Goal: Find specific page/section

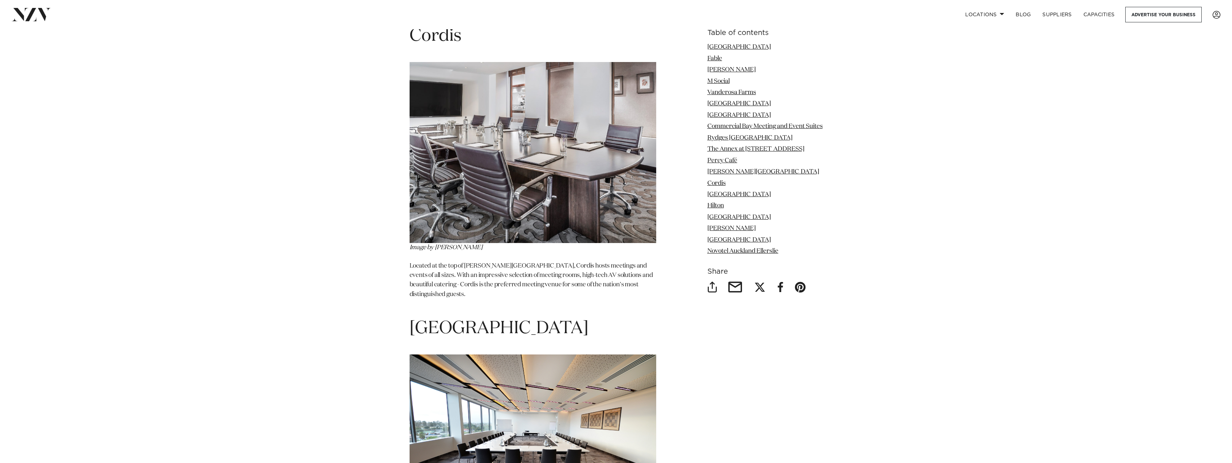
scroll to position [4327, 0]
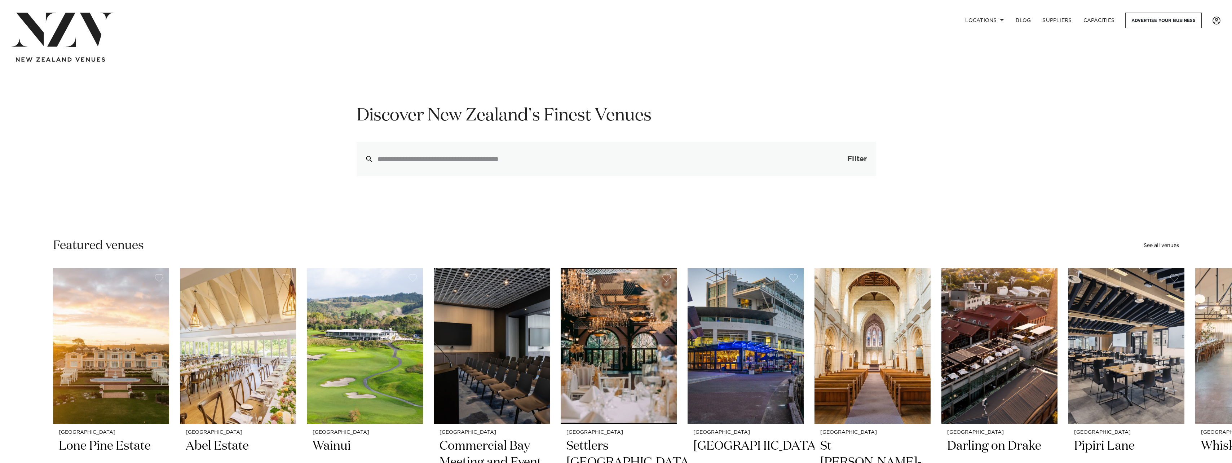
click at [863, 164] on button "Filter 0" at bounding box center [849, 159] width 51 height 35
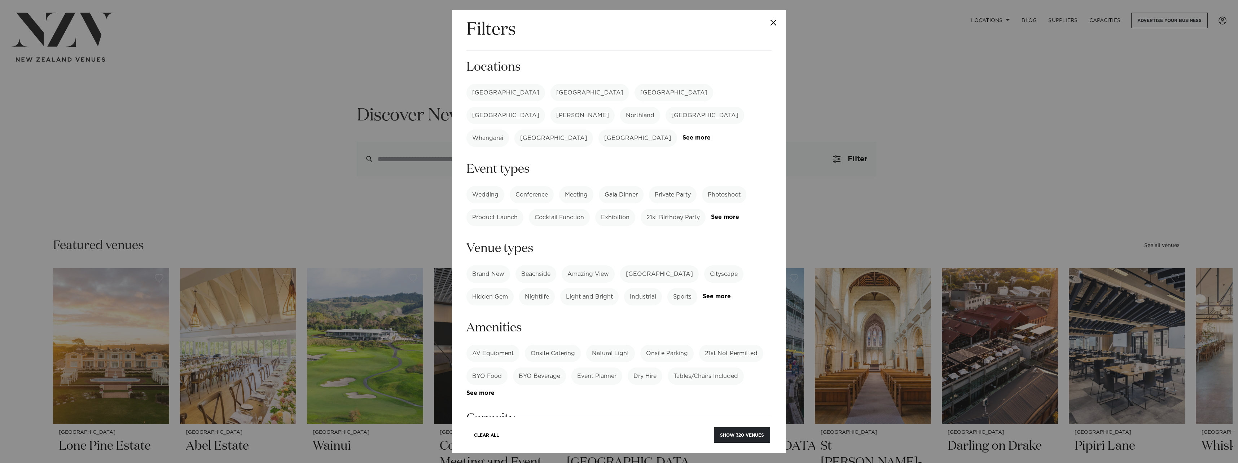
click at [528, 186] on label "Conference" at bounding box center [532, 194] width 44 height 17
click at [490, 94] on label "[GEOGRAPHIC_DATA]" at bounding box center [505, 92] width 79 height 17
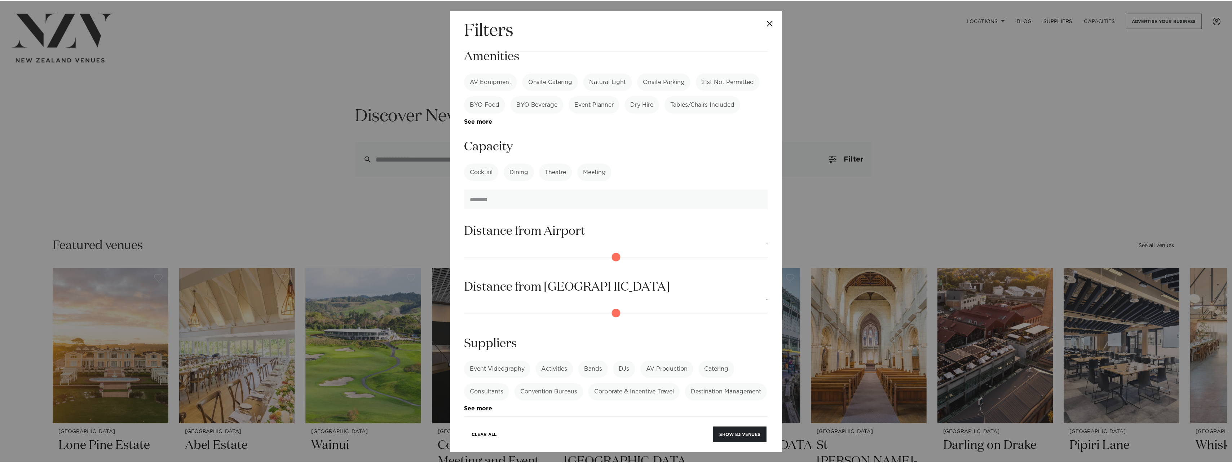
scroll to position [283, 0]
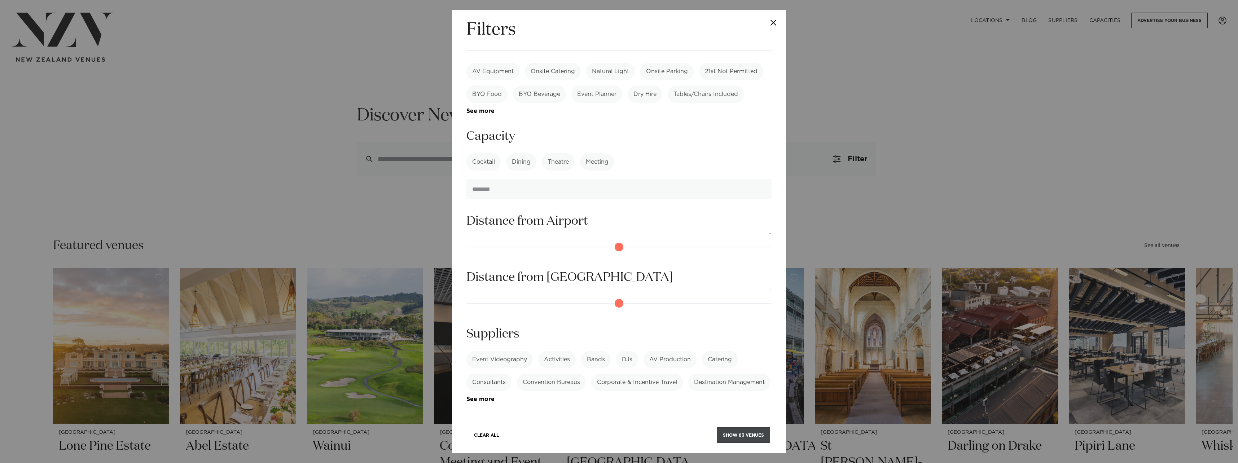
click at [734, 436] on button "Show 83 venues" at bounding box center [743, 435] width 53 height 16
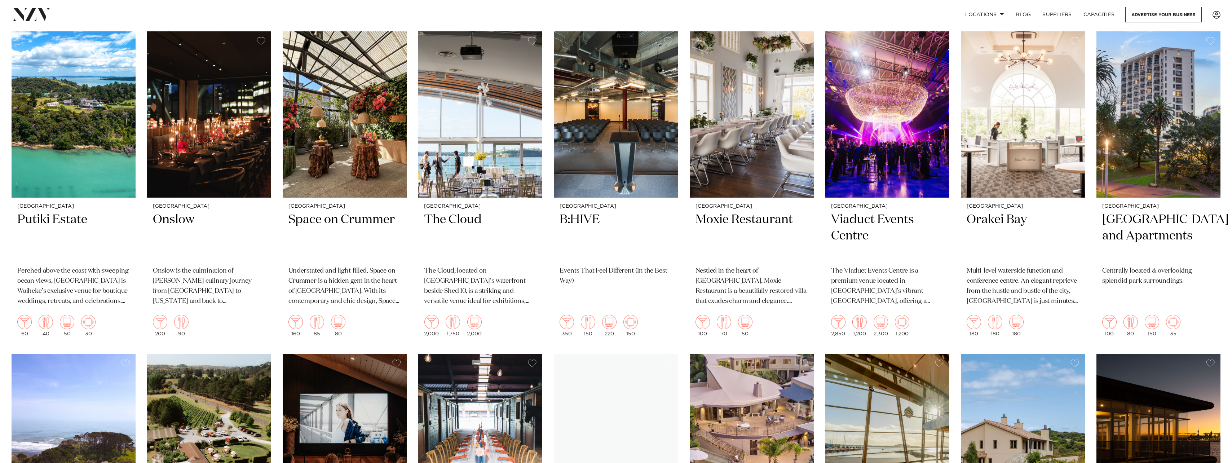
scroll to position [2741, 0]
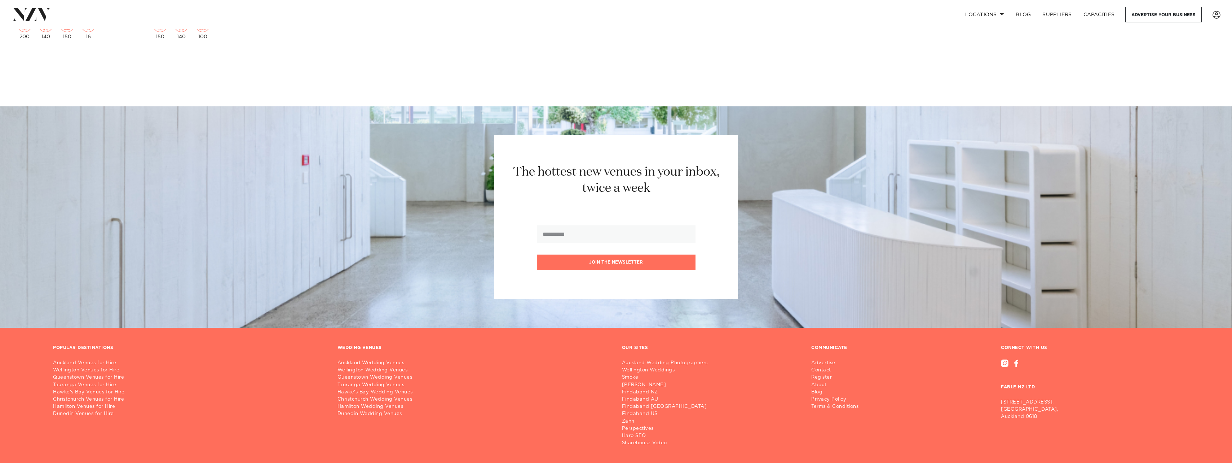
drag, startPoint x: 845, startPoint y: 136, endPoint x: 859, endPoint y: 233, distance: 98.0
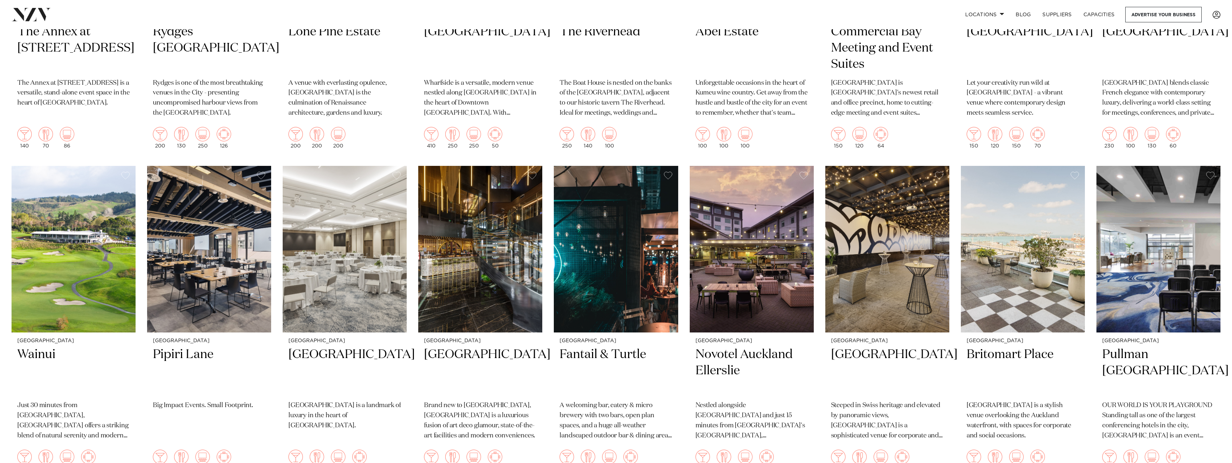
scroll to position [0, 0]
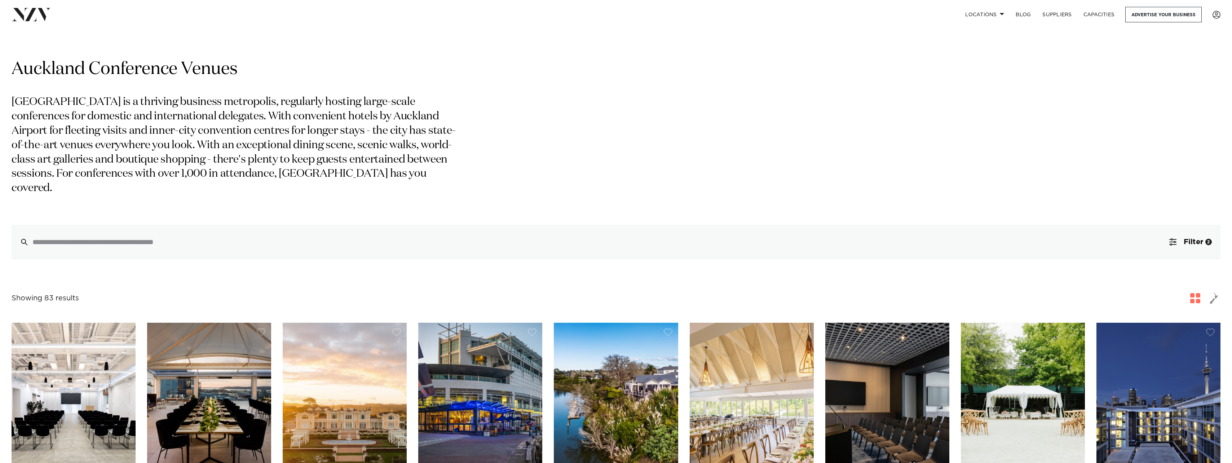
drag, startPoint x: 859, startPoint y: 204, endPoint x: 756, endPoint y: -38, distance: 262.7
